Goal: Information Seeking & Learning: Find specific fact

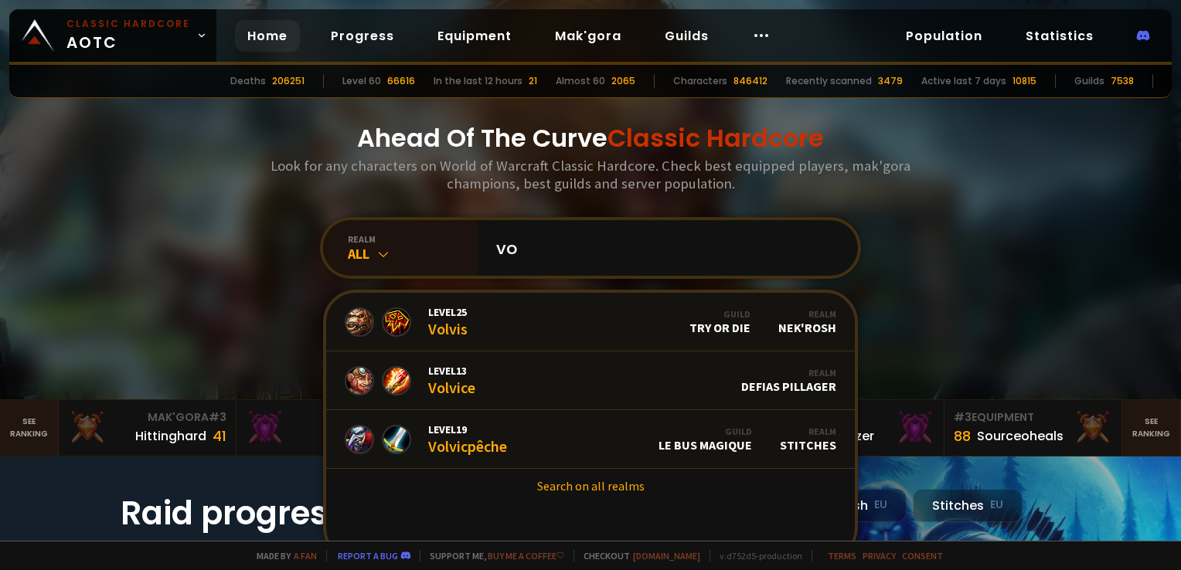
type input "v"
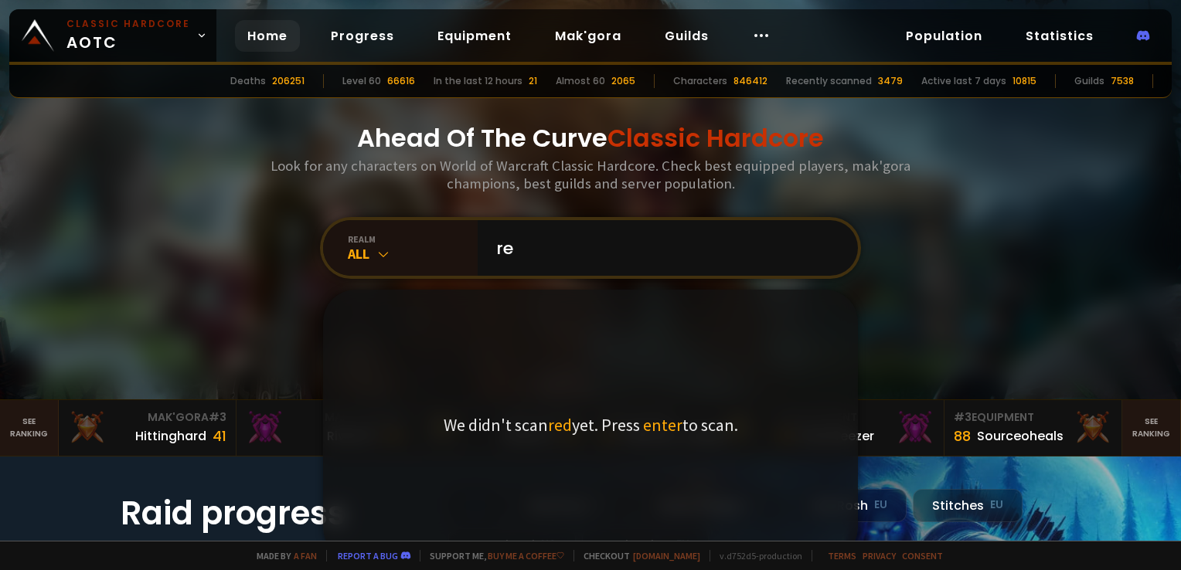
type input "r"
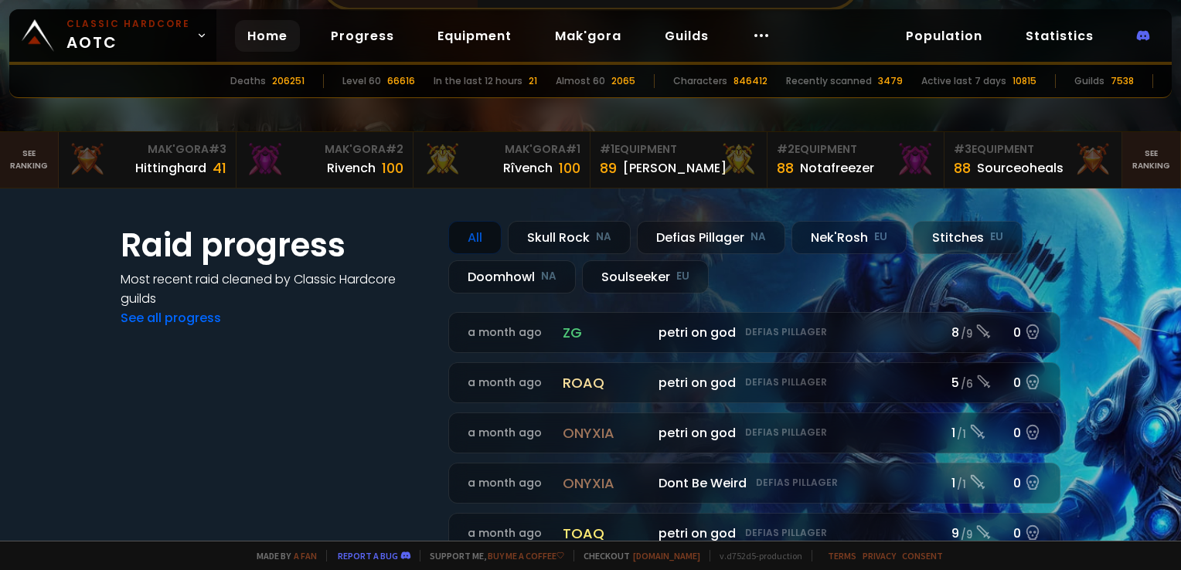
scroll to position [309, 0]
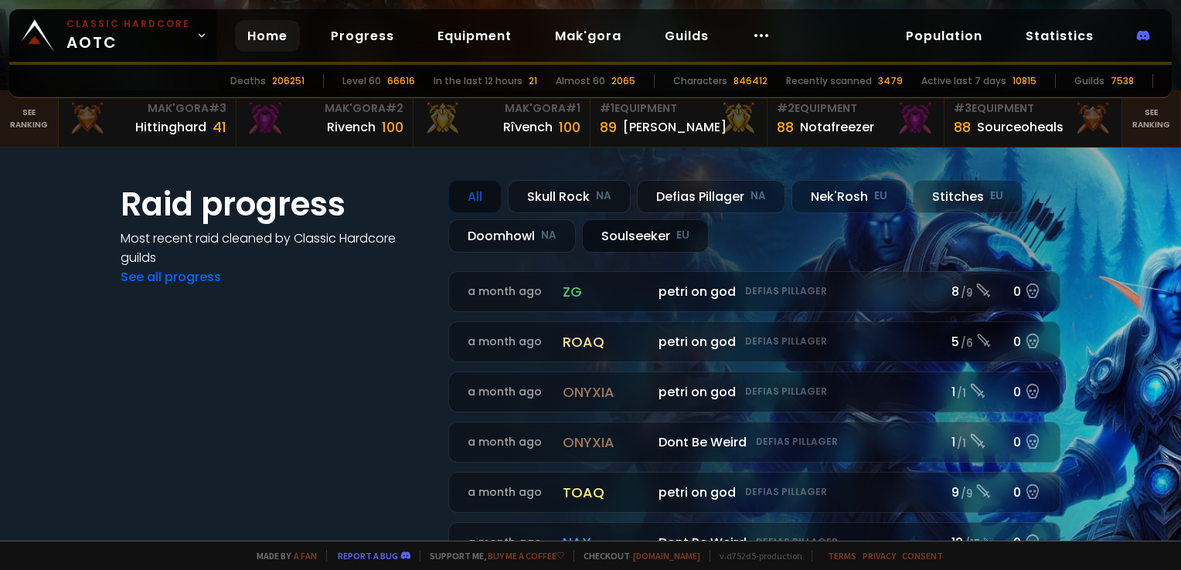
click at [624, 233] on div "Soulseeker EU" at bounding box center [645, 235] width 127 height 33
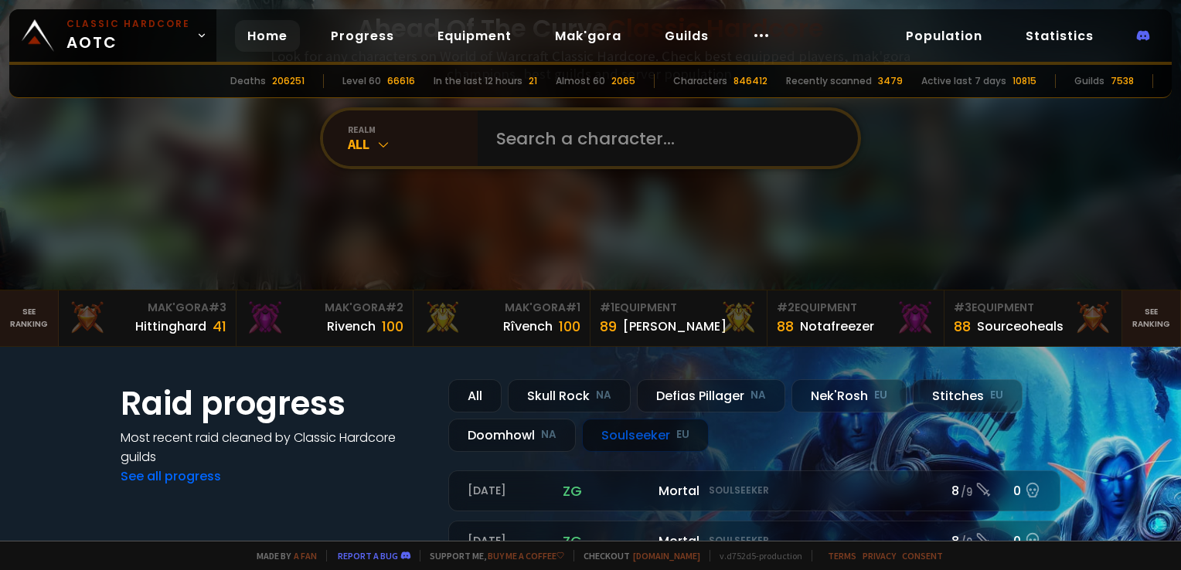
scroll to position [0, 0]
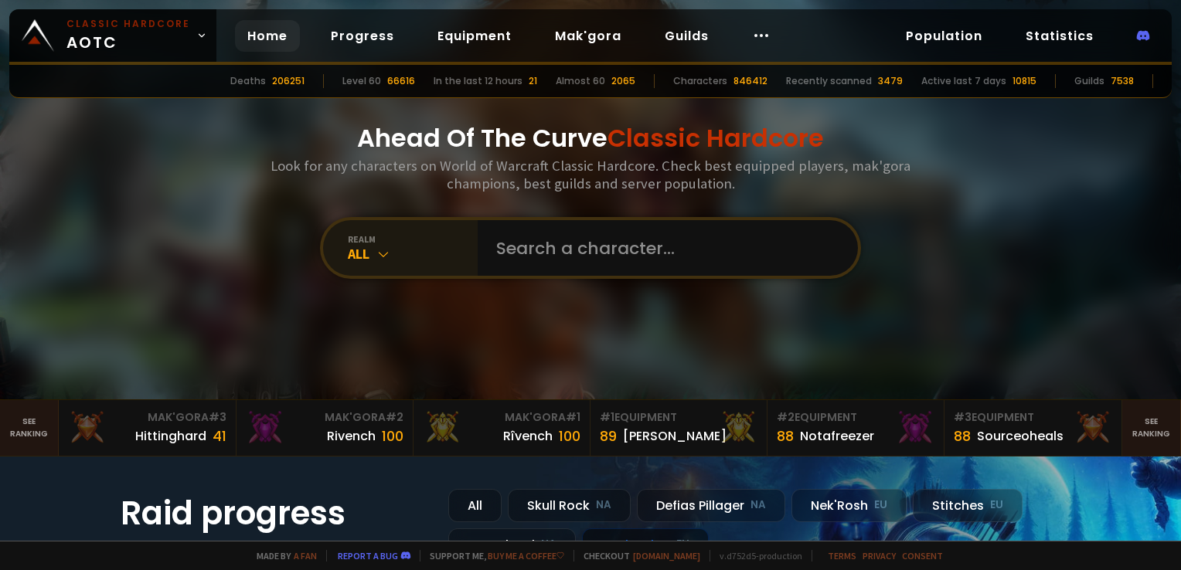
click at [392, 251] on div "All" at bounding box center [413, 254] width 130 height 18
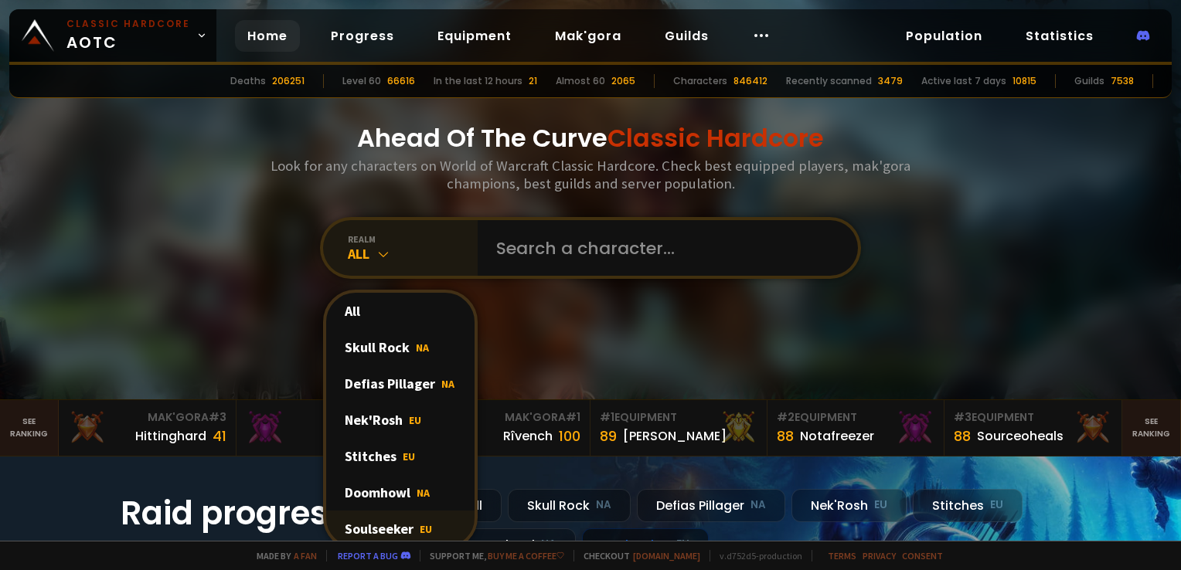
click at [379, 528] on div "Soulseeker EU" at bounding box center [400, 529] width 148 height 36
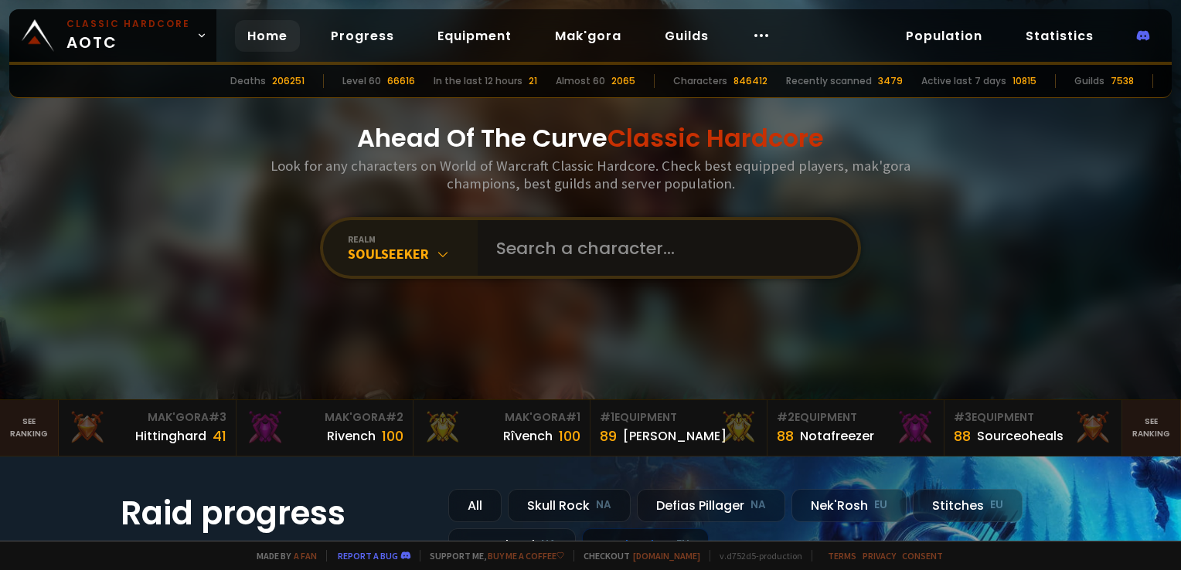
click at [596, 249] on input "text" at bounding box center [663, 248] width 352 height 56
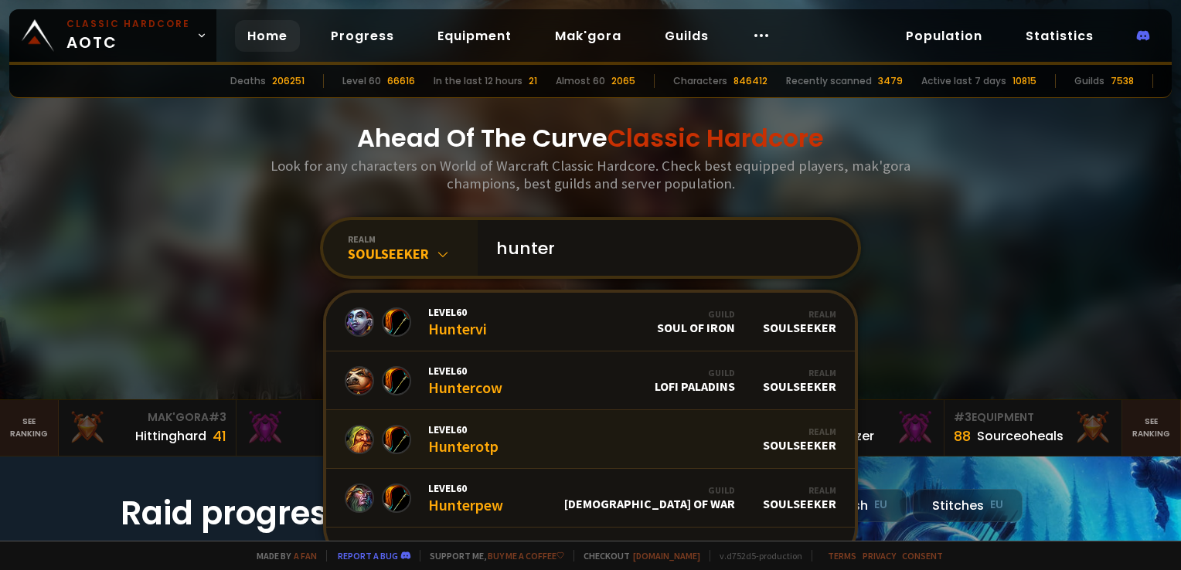
type input "hunter"
click at [581, 431] on link "Level 60 Hunterotp Realm Soulseeker" at bounding box center [590, 439] width 528 height 59
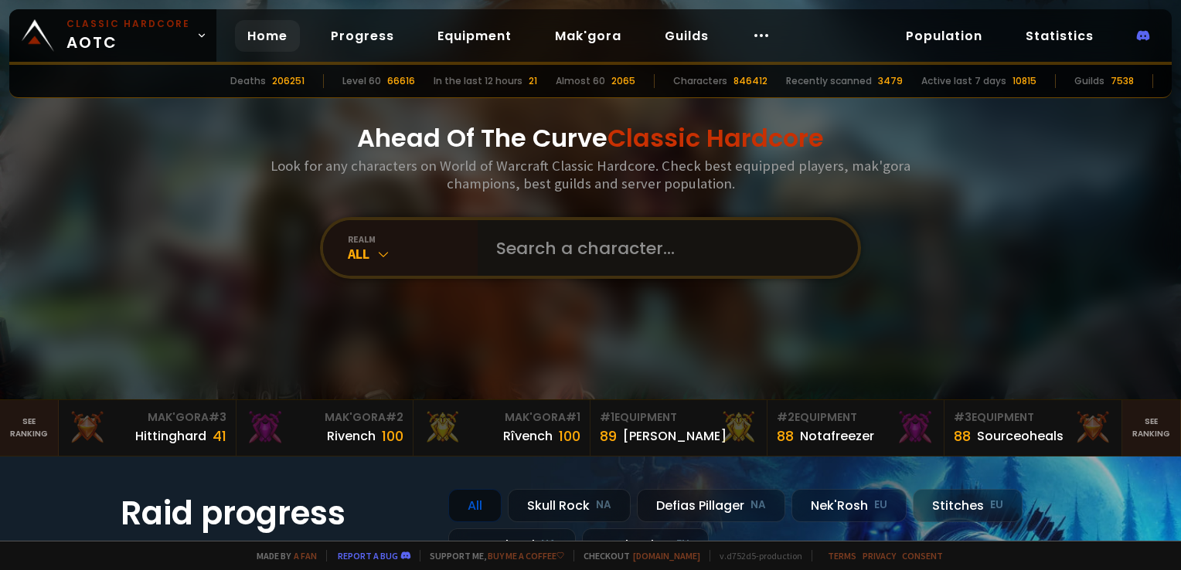
click at [502, 250] on input "text" at bounding box center [663, 248] width 352 height 56
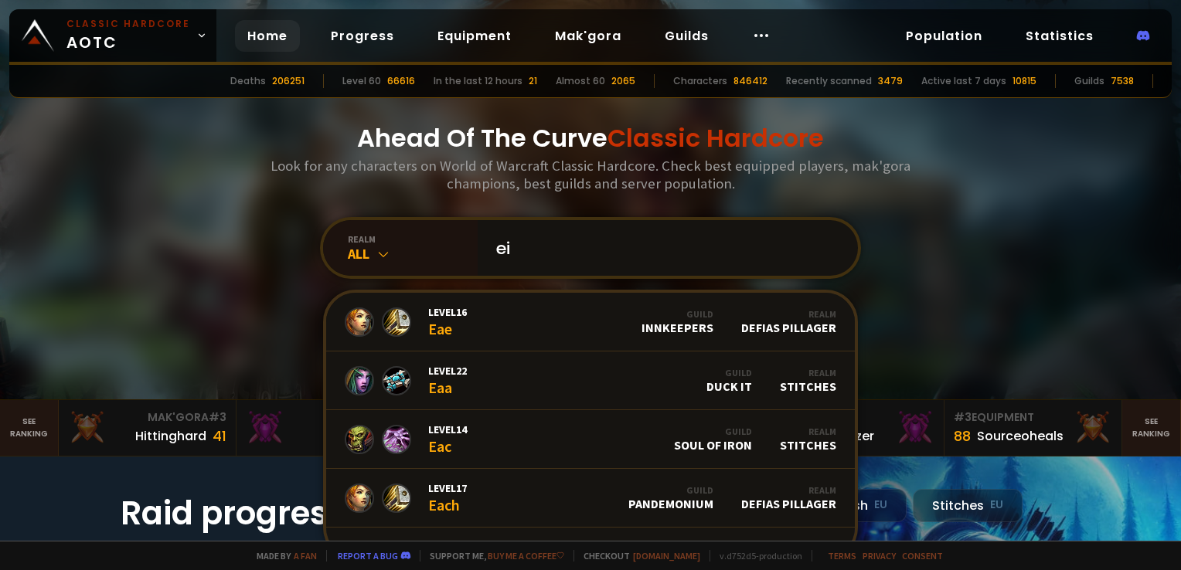
type input "e"
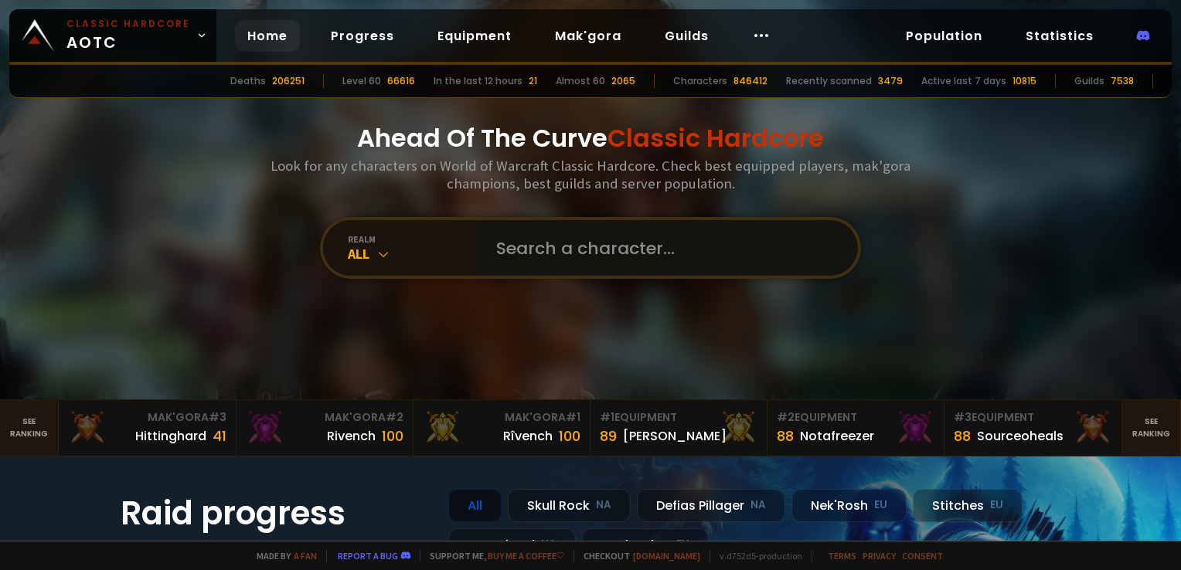
type input "o"
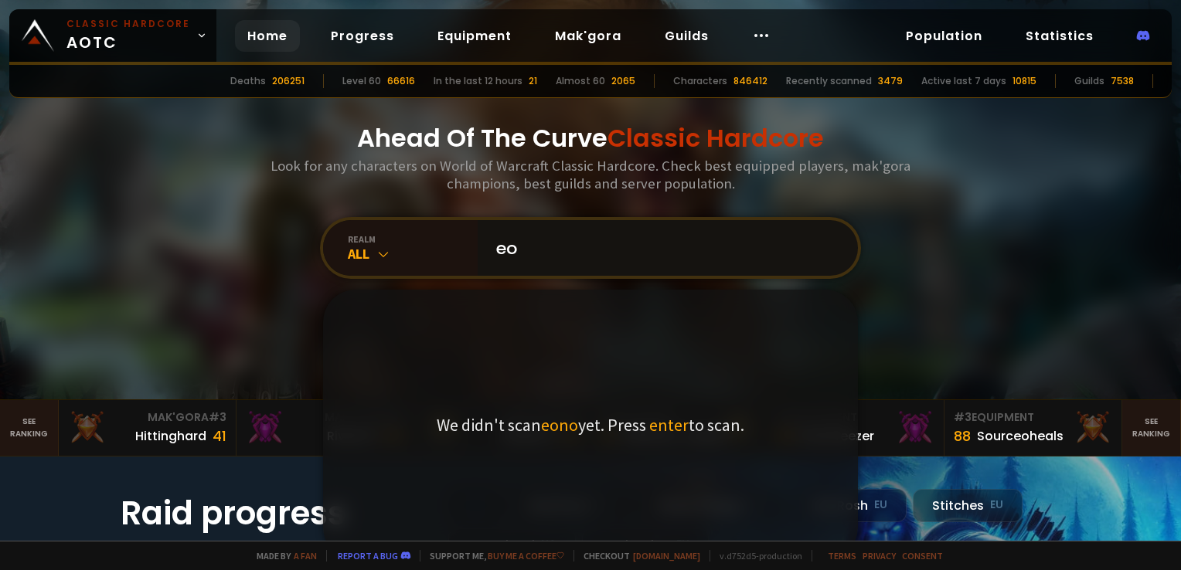
type input "e"
type input "eonoz"
click at [668, 426] on span "enter" at bounding box center [672, 425] width 39 height 22
click at [582, 246] on input "eonoz" at bounding box center [663, 248] width 352 height 56
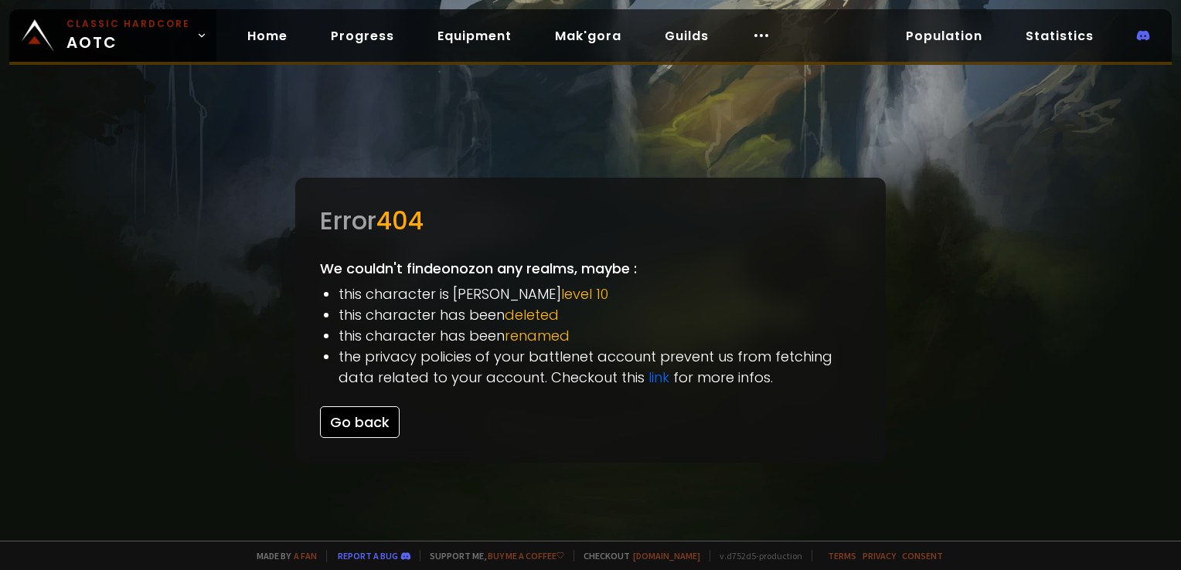
click at [369, 419] on button "Go back" at bounding box center [360, 422] width 80 height 32
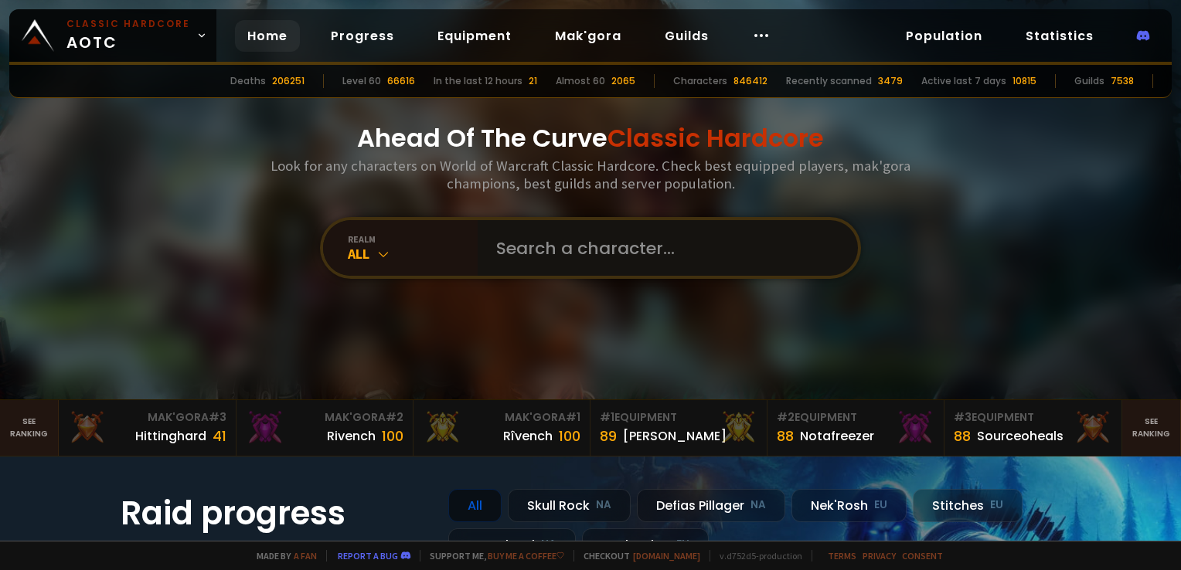
click at [593, 250] on input "text" at bounding box center [663, 248] width 352 height 56
type input "redbuller"
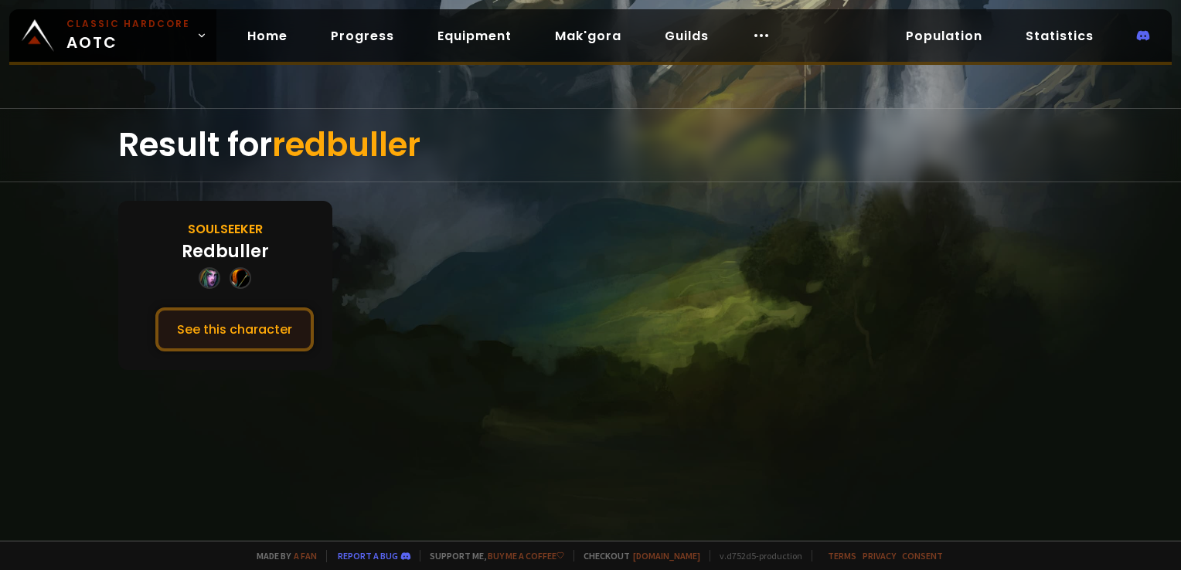
click at [231, 320] on button "See this character" at bounding box center [234, 329] width 158 height 44
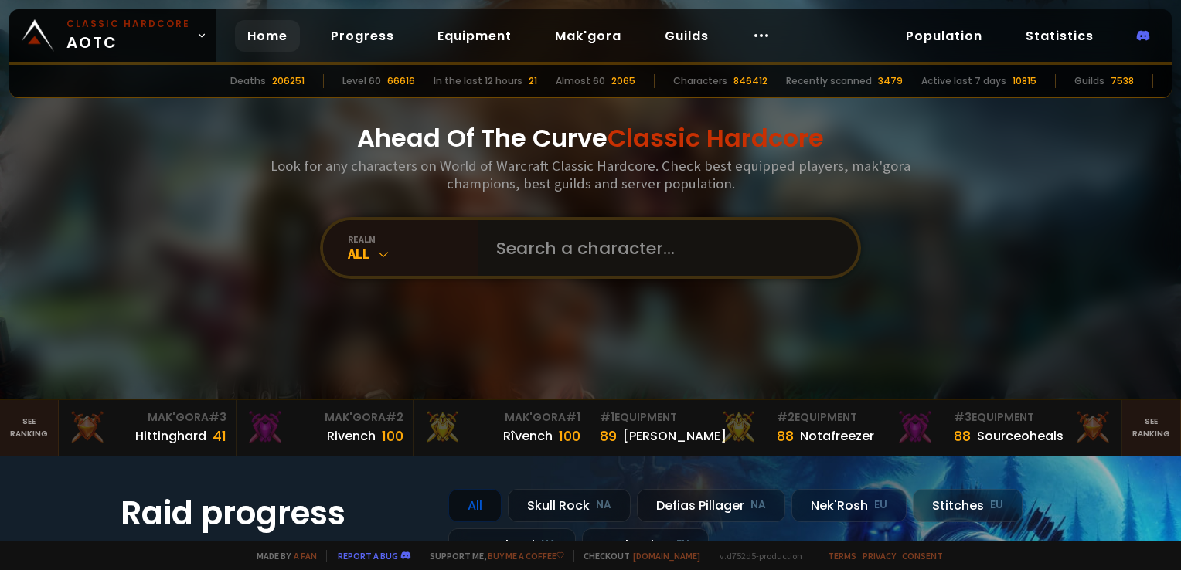
click at [525, 246] on input "text" at bounding box center [663, 248] width 352 height 56
type input "volvicx"
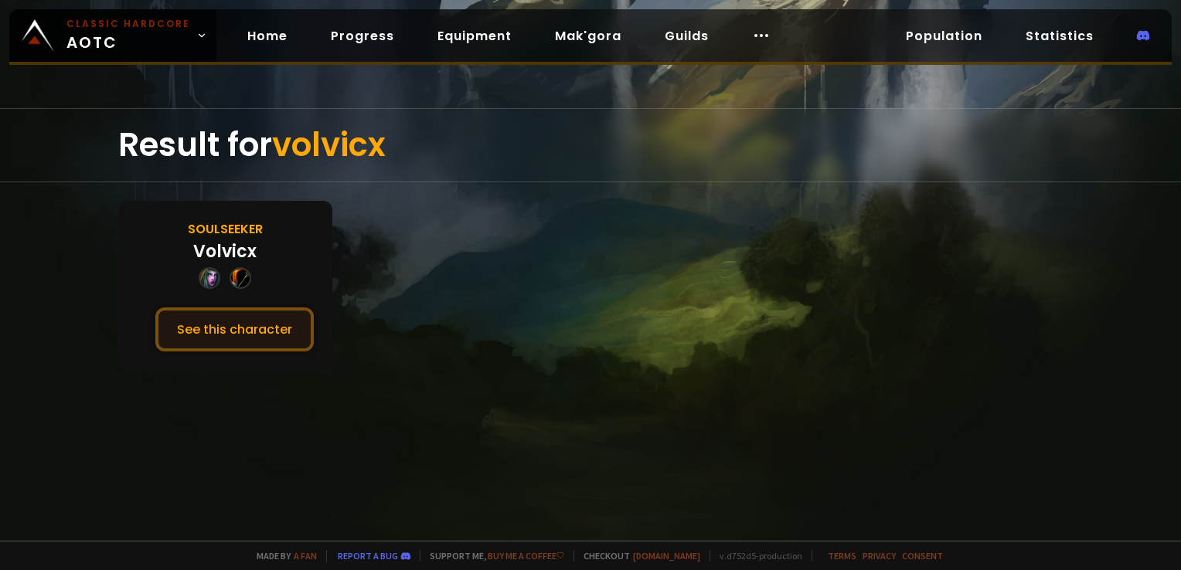
click at [264, 323] on button "See this character" at bounding box center [234, 329] width 158 height 44
